Goal: Navigation & Orientation: Find specific page/section

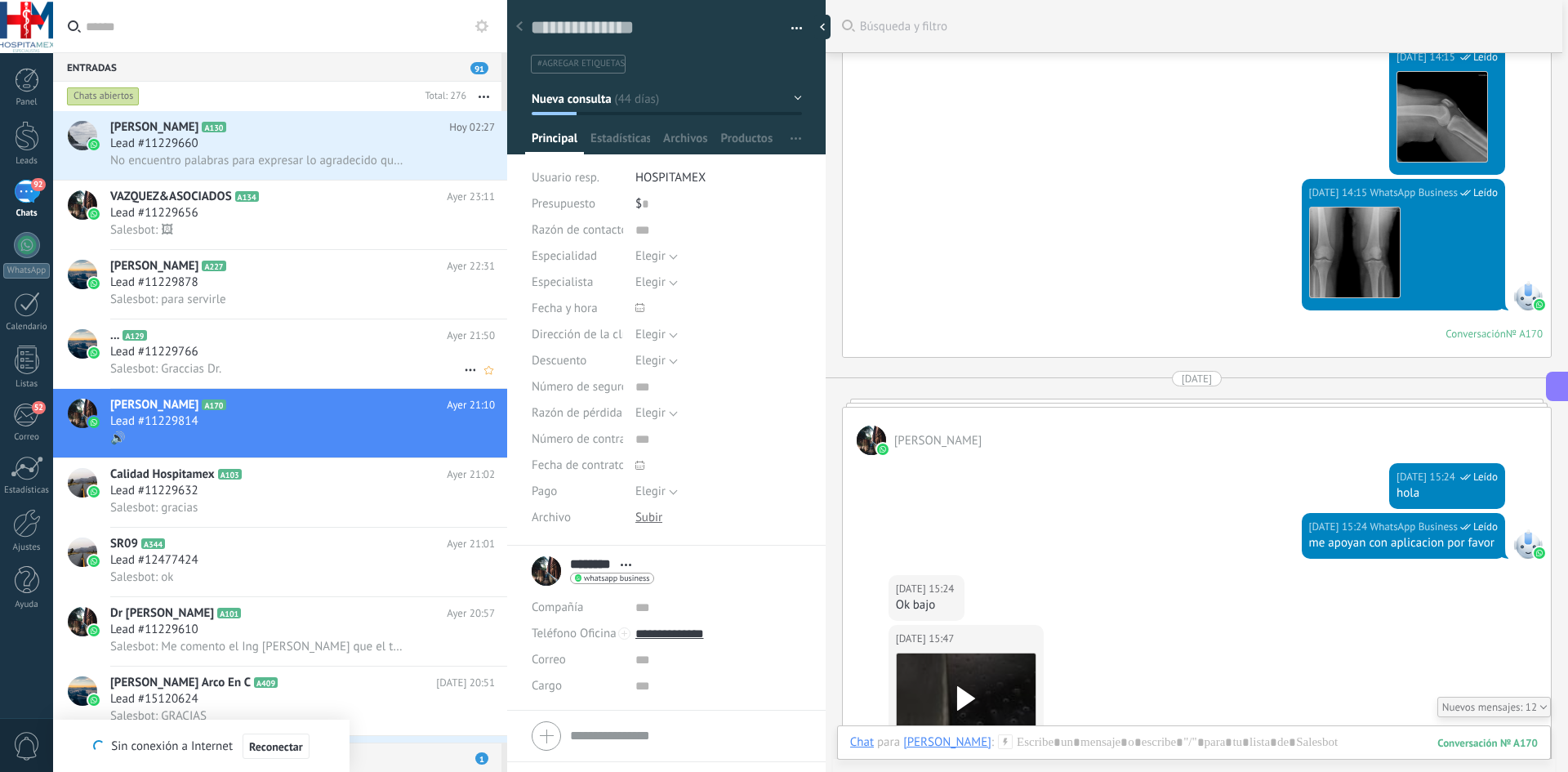
scroll to position [24, 0]
click at [15, 209] on div "Chats" at bounding box center [27, 214] width 47 height 11
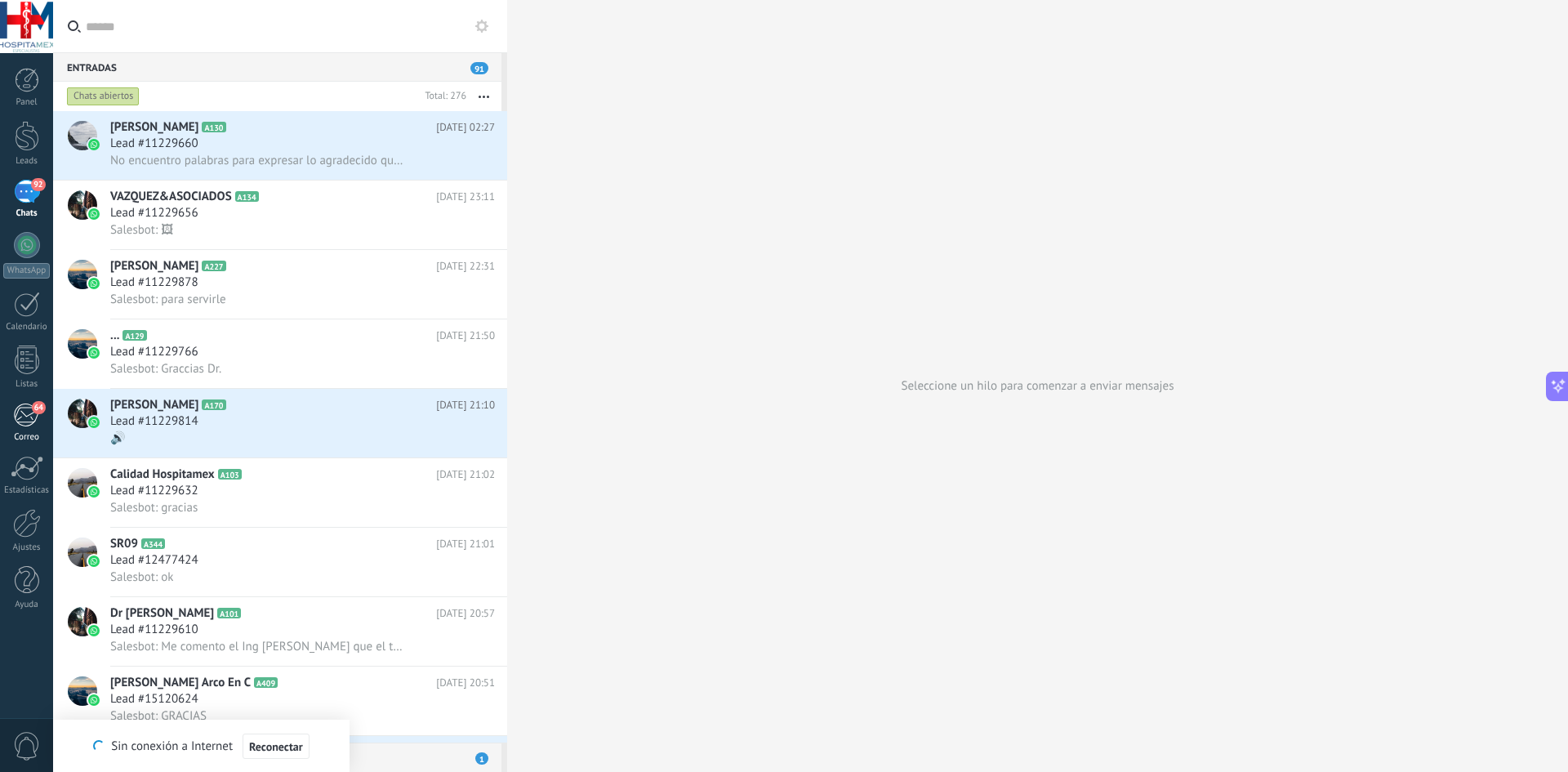
click at [29, 426] on div "64" at bounding box center [26, 414] width 27 height 24
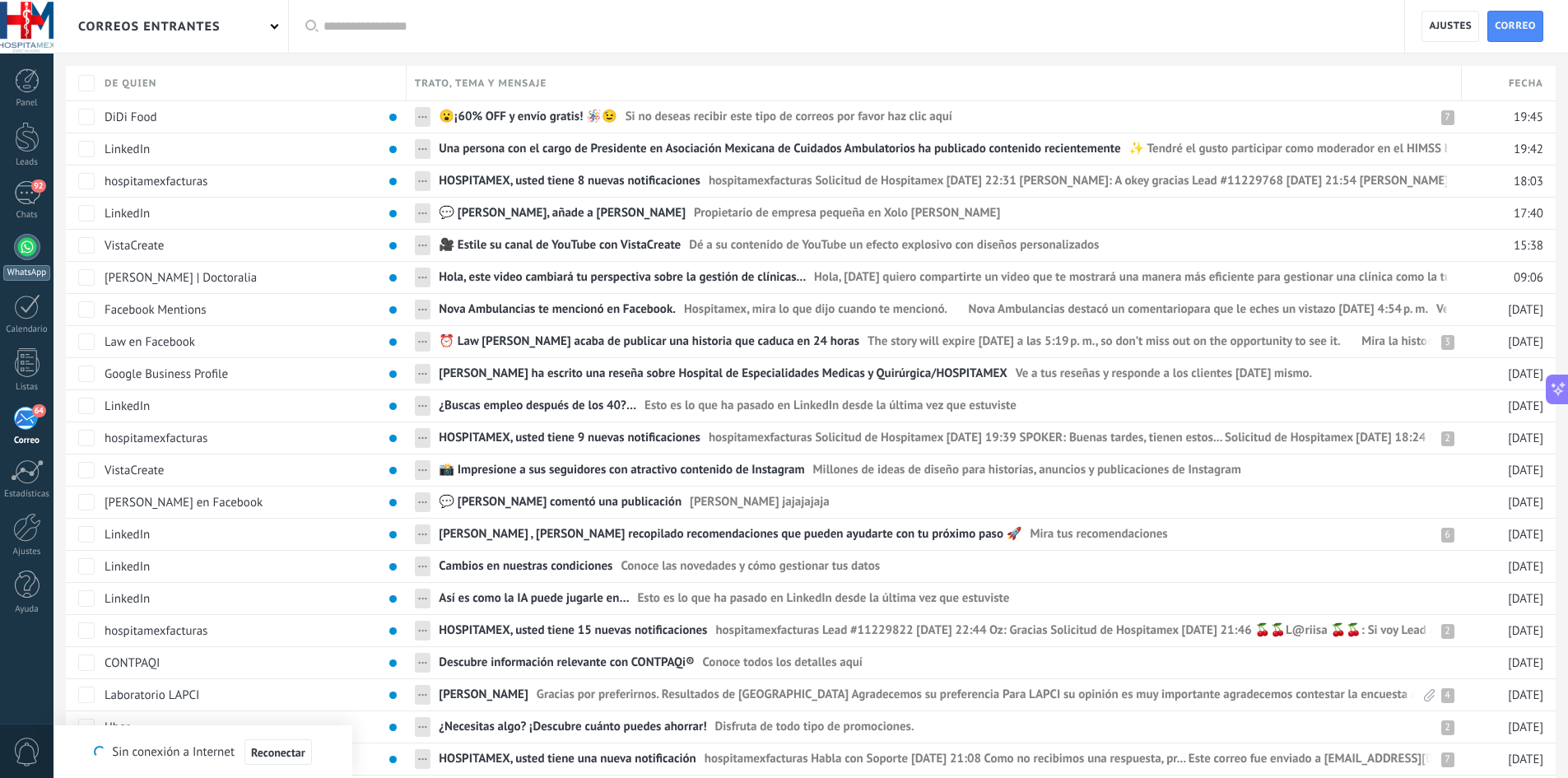
click at [21, 237] on div at bounding box center [26, 247] width 26 height 26
